Goal: Find specific page/section: Find specific page/section

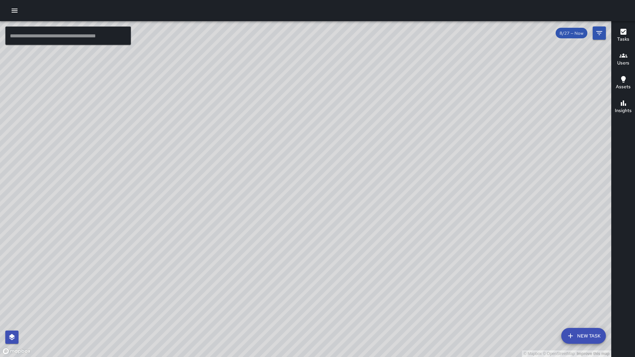
scroll to position [10, 0]
drag, startPoint x: 354, startPoint y: 197, endPoint x: 311, endPoint y: 157, distance: 58.1
click at [311, 157] on div "© Mapbox © OpenStreetMap Improve this map" at bounding box center [305, 189] width 611 height 336
click at [48, 25] on div "© Mapbox © OpenStreetMap Improve this map" at bounding box center [305, 189] width 611 height 336
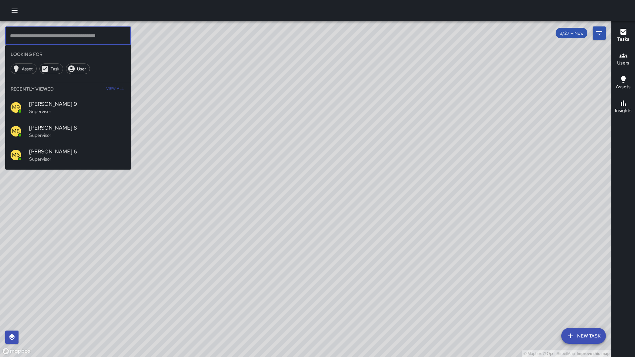
click at [48, 31] on input "text" at bounding box center [68, 35] width 126 height 19
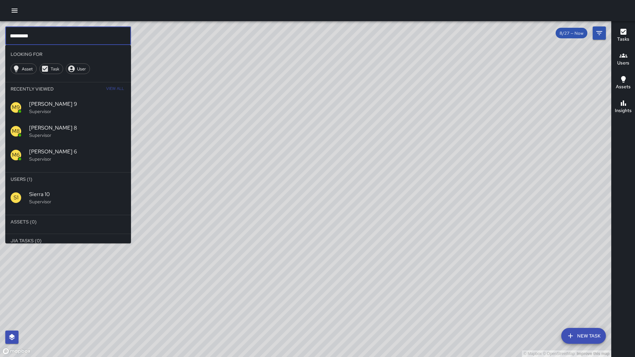
click at [59, 201] on p "Supervisor" at bounding box center [77, 202] width 97 height 7
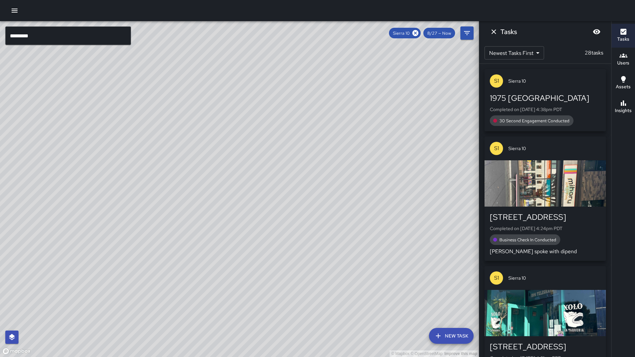
click at [100, 236] on div "© Mapbox © OpenStreetMap Improve this map" at bounding box center [239, 189] width 479 height 336
drag, startPoint x: 228, startPoint y: 192, endPoint x: 208, endPoint y: 208, distance: 26.1
click at [209, 211] on div "© Mapbox © OpenStreetMap Improve this map" at bounding box center [239, 189] width 479 height 336
drag, startPoint x: 224, startPoint y: 177, endPoint x: 190, endPoint y: 232, distance: 65.5
click at [190, 232] on div "© Mapbox © OpenStreetMap Improve this map" at bounding box center [239, 189] width 479 height 336
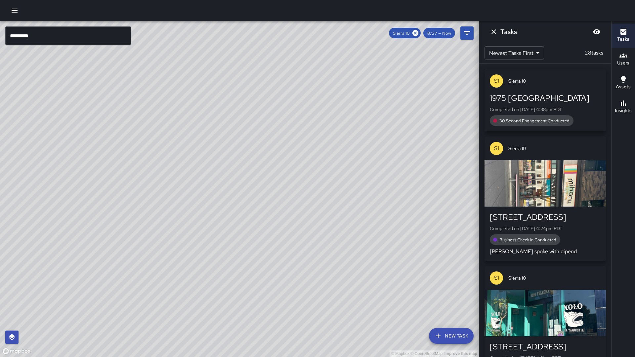
drag, startPoint x: 192, startPoint y: 224, endPoint x: 194, endPoint y: 217, distance: 7.2
click at [194, 217] on div "© Mapbox © OpenStreetMap Improve this map" at bounding box center [239, 189] width 479 height 336
click at [624, 113] on h6 "Insights" at bounding box center [623, 110] width 17 height 7
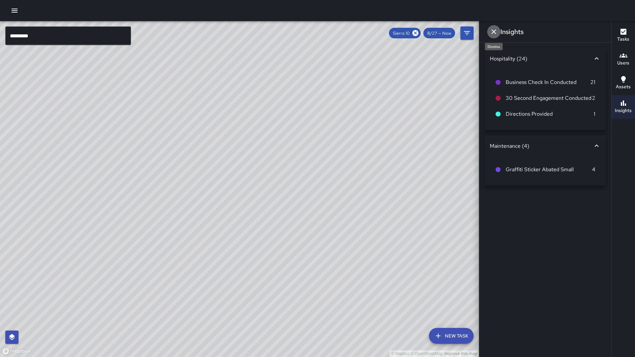
click at [495, 32] on icon "Dismiss" at bounding box center [494, 32] width 8 height 8
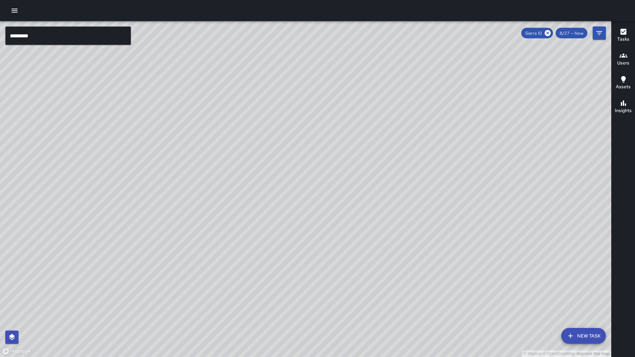
scroll to position [0, 0]
click at [631, 36] on button "Tasks" at bounding box center [623, 36] width 23 height 24
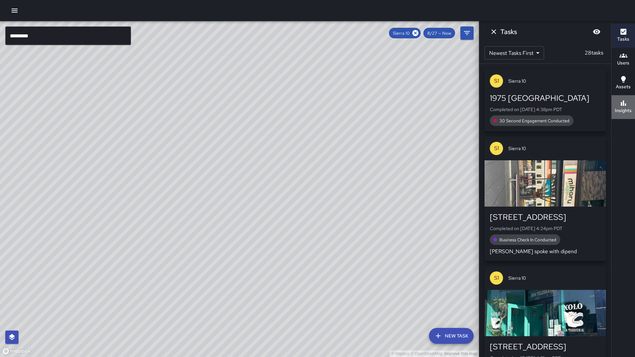
click at [622, 105] on icon "button" at bounding box center [623, 103] width 5 height 5
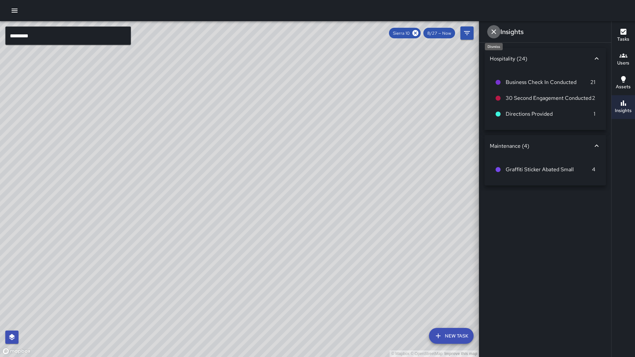
click at [491, 33] on icon "Dismiss" at bounding box center [494, 32] width 8 height 8
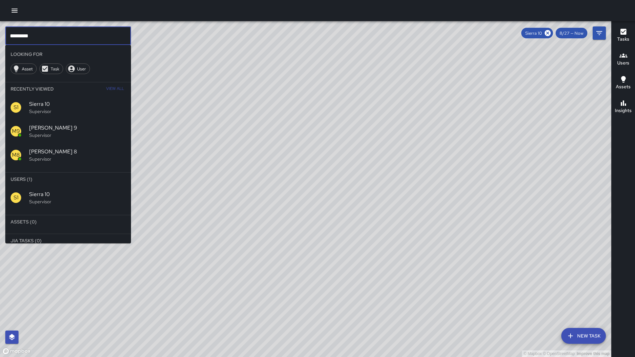
drag, startPoint x: 71, startPoint y: 32, endPoint x: 68, endPoint y: 26, distance: 6.5
click at [70, 31] on input "*********" at bounding box center [68, 35] width 126 height 19
click at [69, 27] on input "*********" at bounding box center [68, 35] width 126 height 19
click at [42, 35] on input "*********" at bounding box center [68, 35] width 126 height 19
click at [551, 32] on icon at bounding box center [548, 33] width 6 height 6
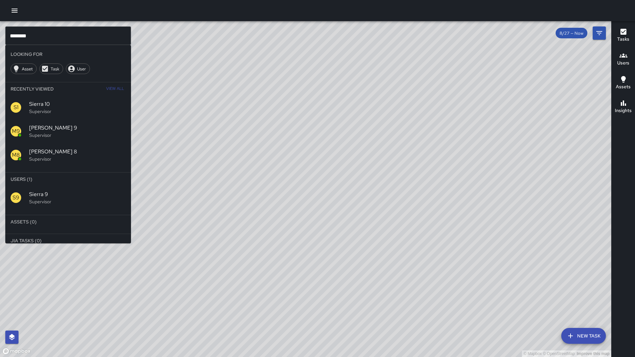
scroll to position [3, 0]
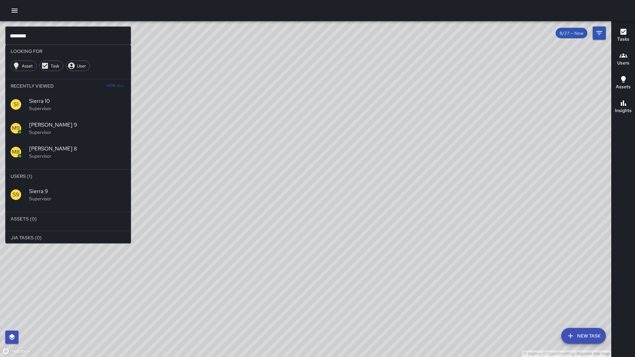
click at [56, 194] on span "Sierra 9" at bounding box center [77, 192] width 97 height 8
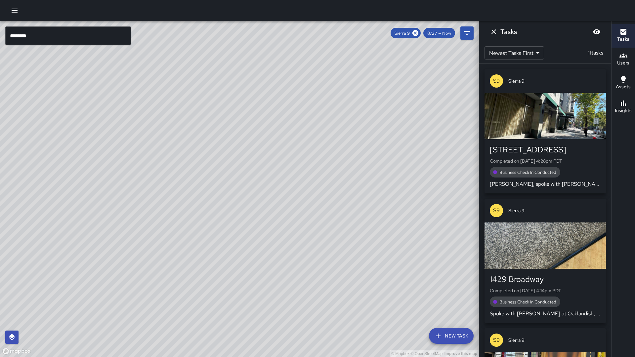
drag, startPoint x: 277, startPoint y: 178, endPoint x: 289, endPoint y: 139, distance: 41.3
click at [289, 139] on div "© Mapbox © OpenStreetMap Improve this map" at bounding box center [239, 189] width 479 height 336
drag, startPoint x: 180, startPoint y: 290, endPoint x: 242, endPoint y: 213, distance: 99.2
click at [262, 197] on div "© Mapbox © OpenStreetMap Improve this map" at bounding box center [239, 189] width 479 height 336
click at [626, 109] on h6 "Insights" at bounding box center [623, 110] width 17 height 7
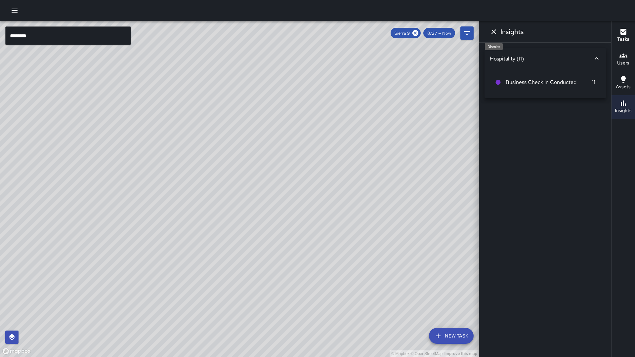
click at [498, 31] on icon "Dismiss" at bounding box center [494, 32] width 8 height 8
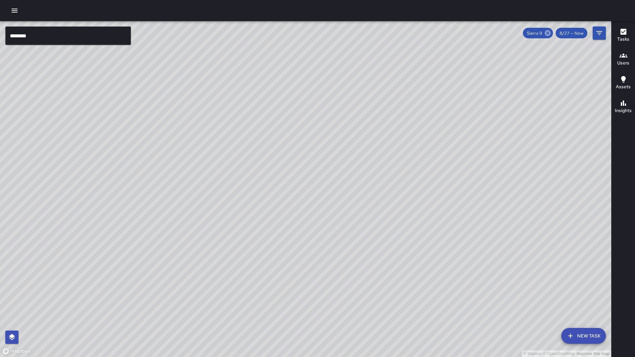
click at [550, 33] on icon at bounding box center [548, 33] width 6 height 6
drag, startPoint x: 458, startPoint y: 68, endPoint x: 352, endPoint y: 124, distance: 120.3
click at [392, 132] on div "© Mapbox © OpenStreetMap Improve this map" at bounding box center [305, 189] width 611 height 336
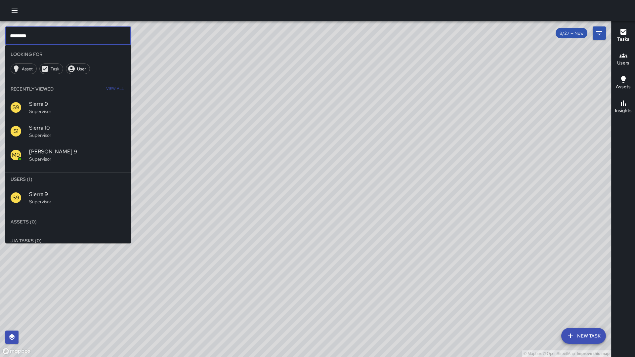
click at [79, 41] on input "********" at bounding box center [68, 35] width 126 height 19
click at [24, 130] on div "S1" at bounding box center [20, 131] width 19 height 11
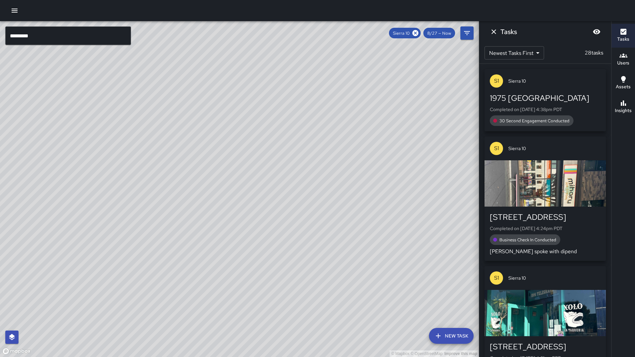
drag, startPoint x: 210, startPoint y: 134, endPoint x: 205, endPoint y: 157, distance: 24.3
click at [205, 157] on div "© Mapbox © OpenStreetMap Improve this map" at bounding box center [239, 189] width 479 height 336
click at [291, 194] on div "© Mapbox © OpenStreetMap Improve this map" at bounding box center [239, 189] width 479 height 336
drag, startPoint x: 234, startPoint y: 237, endPoint x: 257, endPoint y: 249, distance: 26.8
click at [257, 249] on div "© Mapbox © OpenStreetMap Improve this map" at bounding box center [239, 189] width 479 height 336
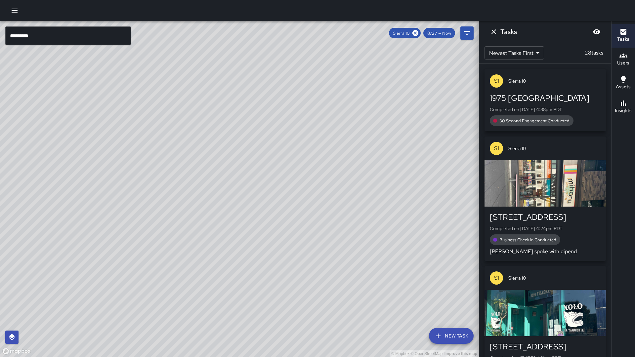
click at [622, 116] on button "Insights" at bounding box center [623, 107] width 23 height 24
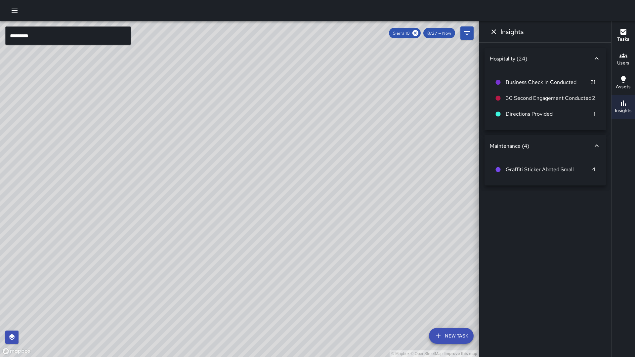
drag, startPoint x: 350, startPoint y: 164, endPoint x: 327, endPoint y: 179, distance: 27.6
click at [365, 159] on div "© Mapbox © OpenStreetMap Improve this map" at bounding box center [239, 189] width 479 height 336
drag, startPoint x: 118, startPoint y: 227, endPoint x: 122, endPoint y: 221, distance: 7.3
click at [122, 221] on div "© Mapbox © OpenStreetMap Improve this map" at bounding box center [239, 189] width 479 height 336
click at [415, 34] on icon at bounding box center [415, 32] width 7 height 7
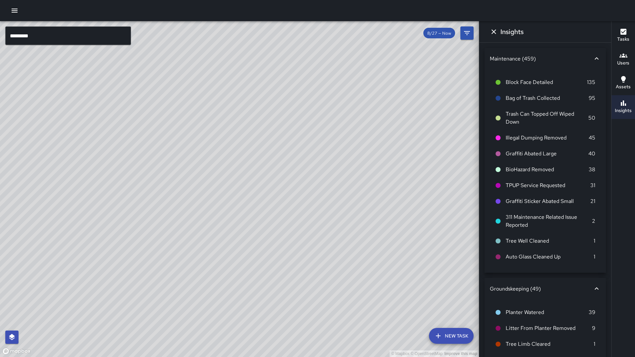
drag, startPoint x: 283, startPoint y: 180, endPoint x: 289, endPoint y: 179, distance: 6.7
click at [289, 179] on div "© Mapbox © OpenStreetMap Improve this map" at bounding box center [239, 189] width 479 height 336
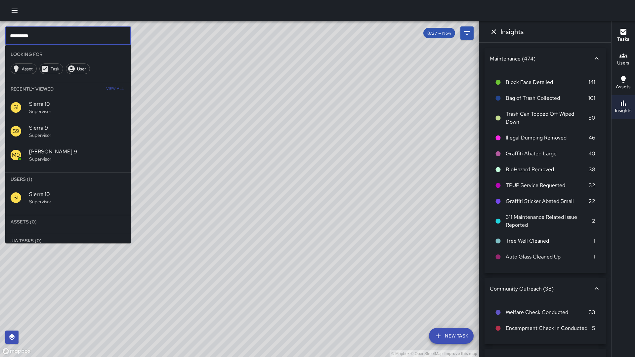
click at [48, 32] on input "*********" at bounding box center [68, 35] width 126 height 19
click at [84, 204] on p "Supervisor" at bounding box center [77, 202] width 97 height 7
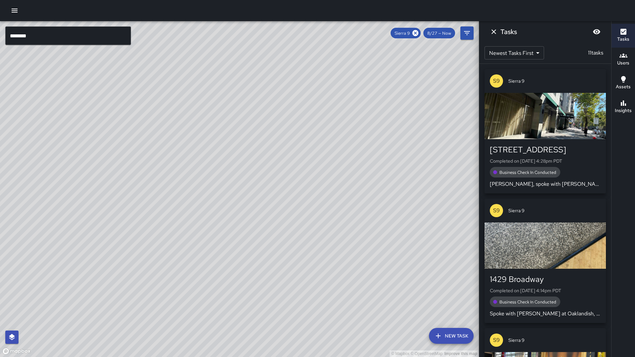
drag, startPoint x: 175, startPoint y: 248, endPoint x: 287, endPoint y: 113, distance: 175.8
click at [287, 113] on div "© Mapbox © OpenStreetMap Improve this map" at bounding box center [239, 189] width 479 height 336
click at [617, 109] on h6 "Insights" at bounding box center [623, 110] width 17 height 7
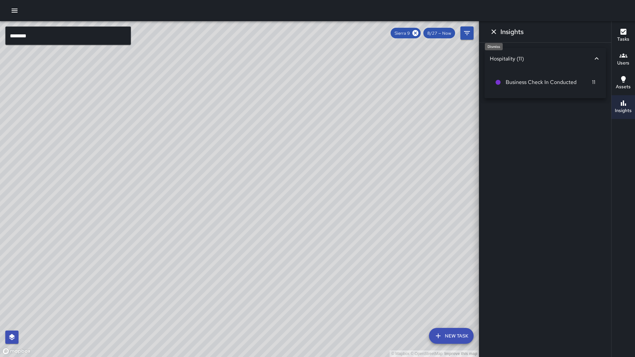
click at [494, 30] on icon "Dismiss" at bounding box center [494, 32] width 8 height 8
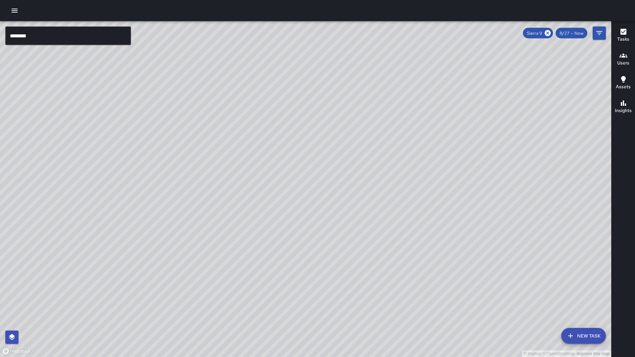
click at [195, 193] on div "© Mapbox © OpenStreetMap Improve this map" at bounding box center [305, 189] width 611 height 336
drag, startPoint x: 216, startPoint y: 215, endPoint x: 241, endPoint y: 81, distance: 136.3
click at [241, 81] on div "© Mapbox © OpenStreetMap Improve this map" at bounding box center [305, 189] width 611 height 336
drag, startPoint x: 202, startPoint y: 267, endPoint x: 201, endPoint y: 180, distance: 86.7
click at [201, 180] on div "© Mapbox © OpenStreetMap Improve this map" at bounding box center [305, 189] width 611 height 336
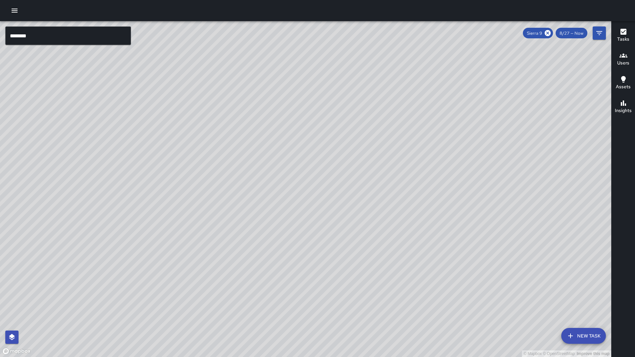
drag, startPoint x: 310, startPoint y: 145, endPoint x: 153, endPoint y: 294, distance: 216.9
click at [153, 294] on div "© Mapbox © OpenStreetMap Improve this map" at bounding box center [305, 189] width 611 height 336
drag, startPoint x: 153, startPoint y: 293, endPoint x: 179, endPoint y: 252, distance: 48.9
click at [179, 252] on div "© Mapbox © OpenStreetMap Improve this map" at bounding box center [305, 189] width 611 height 336
click at [38, 42] on input "********" at bounding box center [68, 35] width 126 height 19
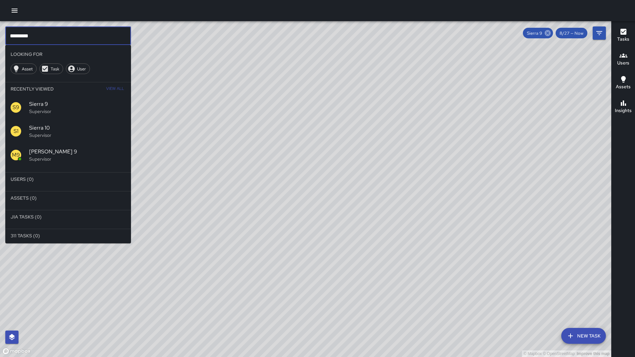
type input "*********"
click at [551, 35] on icon at bounding box center [548, 33] width 6 height 6
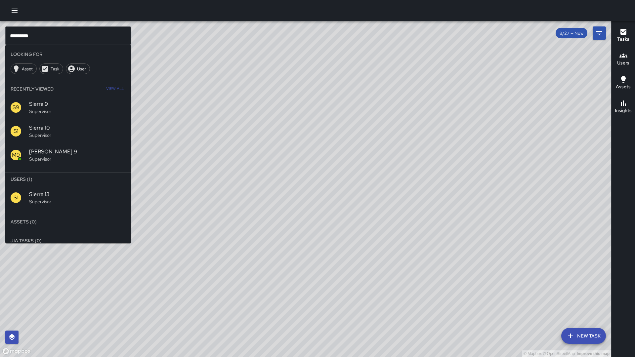
click at [68, 190] on div "S1 Sierra 13 Supervisor" at bounding box center [68, 198] width 126 height 24
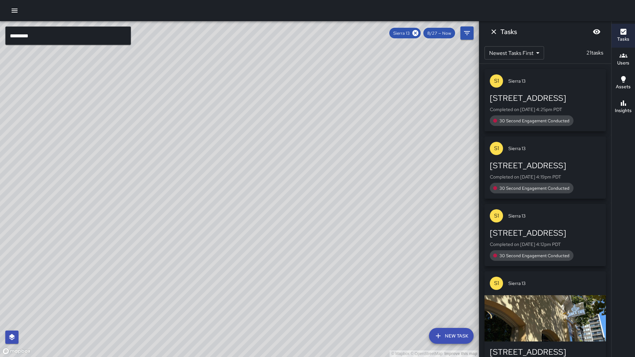
drag, startPoint x: 154, startPoint y: 149, endPoint x: 152, endPoint y: 132, distance: 17.0
click at [151, 130] on div "© Mapbox © OpenStreetMap Improve this map" at bounding box center [239, 189] width 479 height 336
drag, startPoint x: 146, startPoint y: 212, endPoint x: 177, endPoint y: 235, distance: 38.8
click at [177, 235] on div "© Mapbox © OpenStreetMap Improve this map" at bounding box center [239, 189] width 479 height 336
click at [417, 33] on icon at bounding box center [416, 33] width 6 height 6
